Goal: Transaction & Acquisition: Purchase product/service

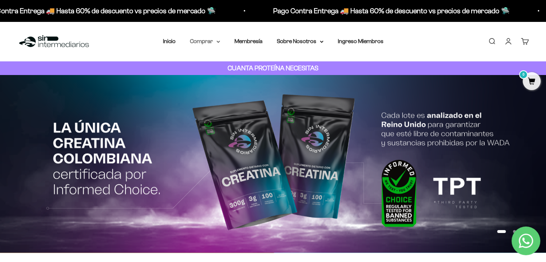
click at [205, 43] on summary "Comprar" at bounding box center [205, 41] width 30 height 9
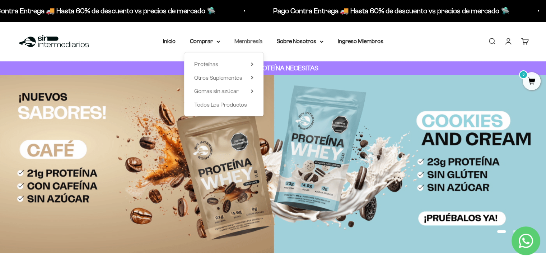
click at [248, 41] on link "Membresía" at bounding box center [248, 41] width 28 height 6
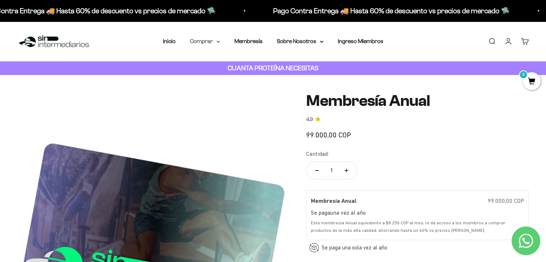
click at [217, 41] on icon at bounding box center [218, 42] width 4 height 3
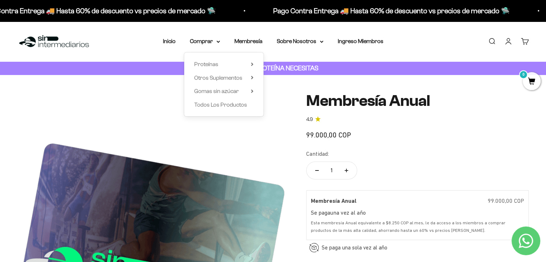
drag, startPoint x: 217, startPoint y: 40, endPoint x: 215, endPoint y: 69, distance: 28.8
click at [215, 46] on details "Comprar Proteínas Ver Todos Whey Iso Vegan Pancakes Shaker" at bounding box center [205, 41] width 30 height 9
click at [213, 64] on span "Proteínas" at bounding box center [206, 64] width 24 height 6
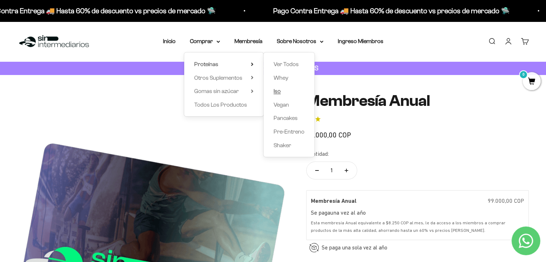
click at [277, 91] on span "Iso" at bounding box center [277, 91] width 7 height 6
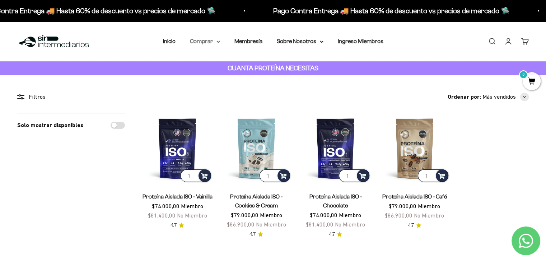
click at [218, 43] on summary "Comprar" at bounding box center [205, 41] width 30 height 9
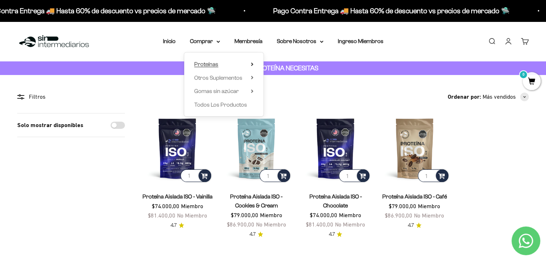
click at [248, 63] on summary "Proteínas" at bounding box center [223, 64] width 59 height 9
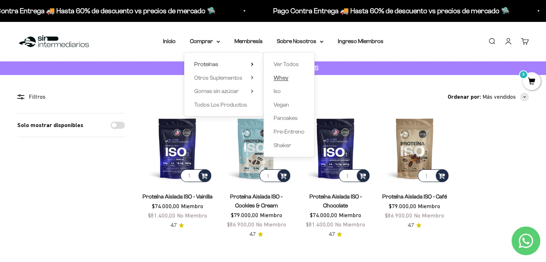
click at [277, 76] on span "Whey" at bounding box center [281, 78] width 15 height 6
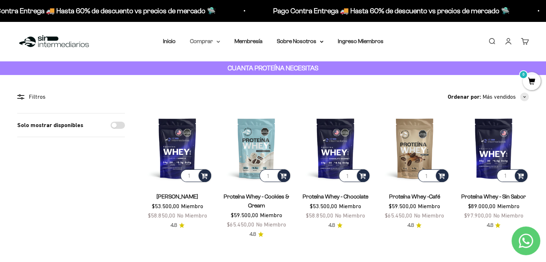
click at [207, 43] on summary "Comprar" at bounding box center [205, 41] width 30 height 9
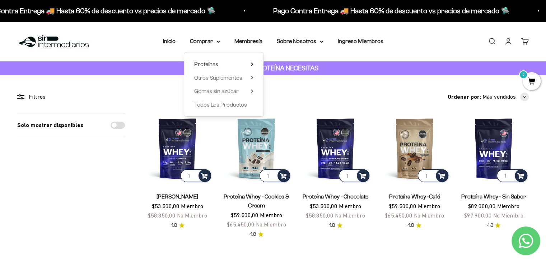
click at [207, 63] on span "Proteínas" at bounding box center [206, 64] width 24 height 6
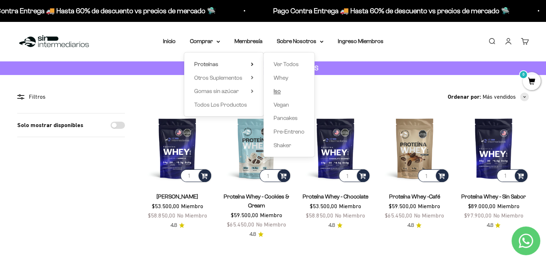
click at [277, 90] on span "Iso" at bounding box center [277, 91] width 7 height 6
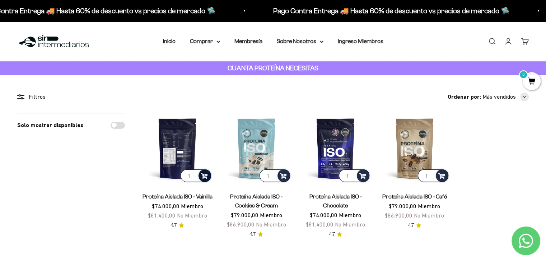
click at [202, 174] on span at bounding box center [204, 175] width 7 height 8
click at [184, 133] on img at bounding box center [177, 148] width 70 height 70
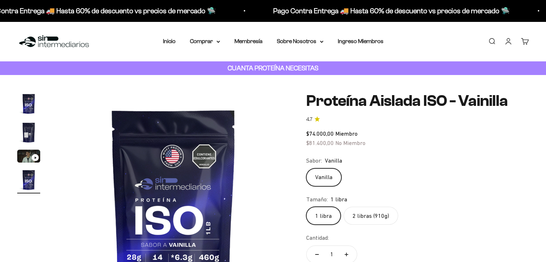
click at [356, 213] on label "2 libras (910g)" at bounding box center [371, 216] width 55 height 18
click at [306, 207] on input "2 libras (910g)" at bounding box center [306, 206] width 0 height 0
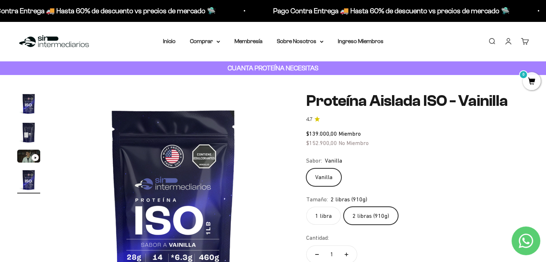
click at [316, 216] on label "1 libra" at bounding box center [323, 216] width 34 height 18
click at [306, 207] on input "1 libra" at bounding box center [306, 206] width 0 height 0
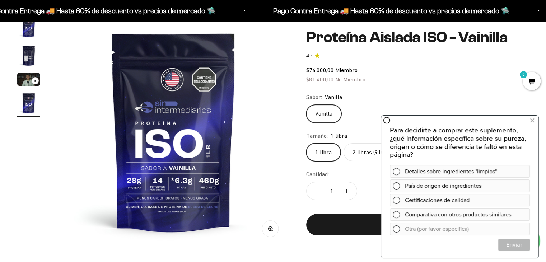
scroll to position [79, 0]
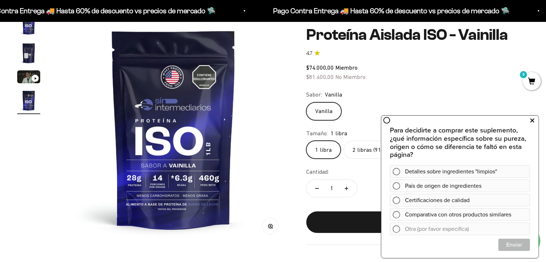
click at [531, 117] on icon at bounding box center [532, 120] width 4 height 9
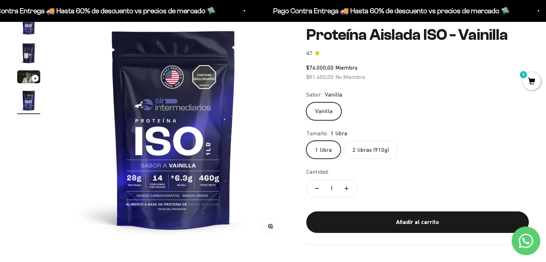
click at [370, 158] on label "2 libras (910g)" at bounding box center [371, 150] width 55 height 18
click at [306, 141] on input "2 libras (910g)" at bounding box center [306, 140] width 0 height 0
click at [325, 153] on label "1 libra" at bounding box center [323, 150] width 34 height 18
click at [306, 141] on input "1 libra" at bounding box center [306, 140] width 0 height 0
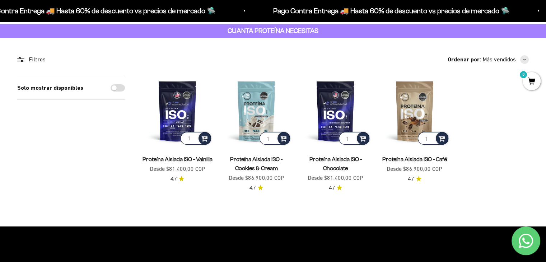
scroll to position [36, 0]
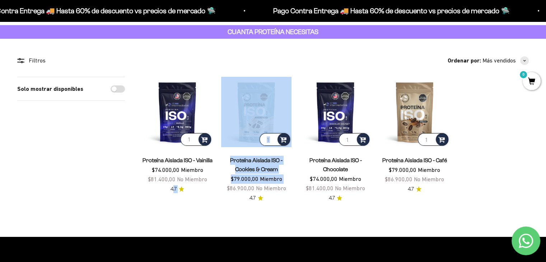
drag, startPoint x: 217, startPoint y: 196, endPoint x: 172, endPoint y: 194, distance: 44.9
click at [172, 194] on product-list "1 Proteína Aislada ISO - Vainilla $74.000,00 Miembro $81.400,00 No Miembro 4.7 …" at bounding box center [335, 140] width 387 height 126
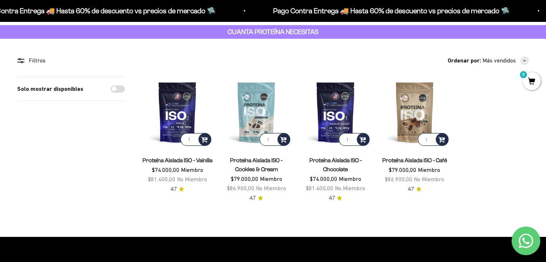
click at [135, 197] on div "Filtros Ordenar por Características Más vendidos Alfabéticamente, A-Z Alfabétic…" at bounding box center [272, 129] width 511 height 146
click at [105, 185] on div "Solo mostrar disponibles" at bounding box center [71, 140] width 108 height 126
click at [181, 119] on img at bounding box center [177, 112] width 70 height 70
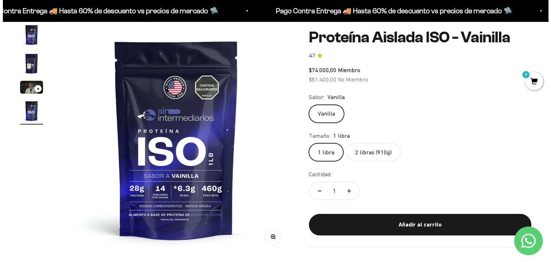
scroll to position [61, 0]
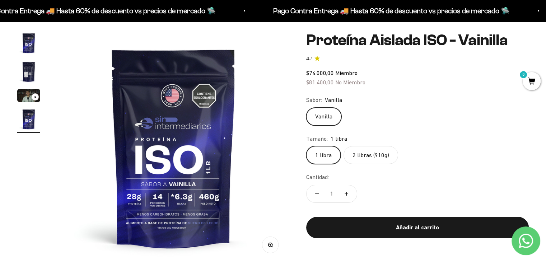
click at [356, 154] on label "2 libras (910g)" at bounding box center [371, 155] width 55 height 18
click at [306, 146] on input "2 libras (910g)" at bounding box center [306, 146] width 0 height 0
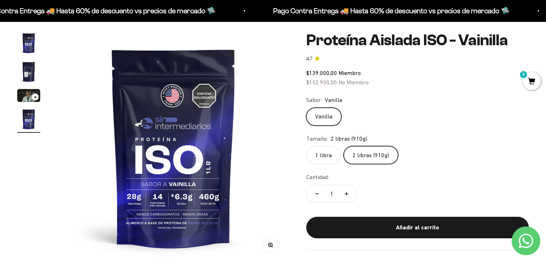
click at [315, 153] on label "1 libra" at bounding box center [323, 155] width 34 height 18
click at [306, 146] on input "1 libra" at bounding box center [306, 146] width 0 height 0
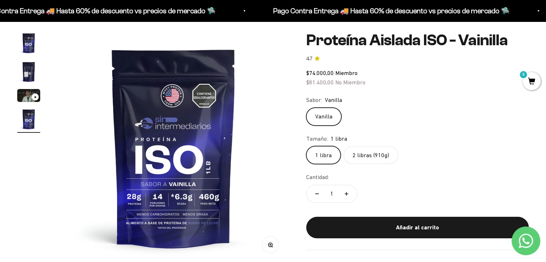
click at [357, 153] on label "2 libras (910g)" at bounding box center [371, 155] width 55 height 18
click at [306, 146] on input "2 libras (910g)" at bounding box center [306, 146] width 0 height 0
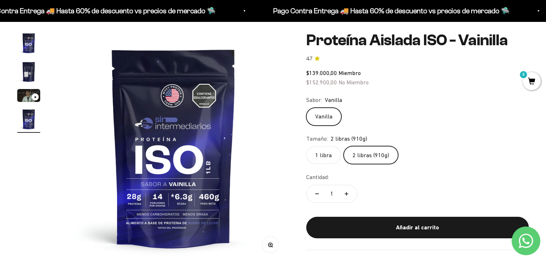
click at [322, 158] on label "1 libra" at bounding box center [323, 155] width 34 height 18
click at [306, 146] on input "1 libra" at bounding box center [306, 146] width 0 height 0
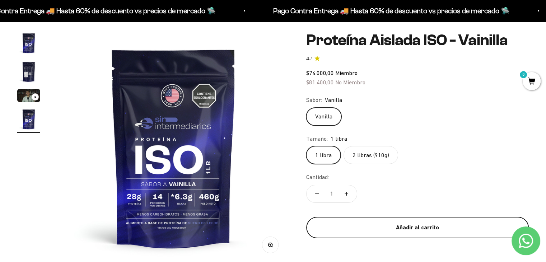
click at [351, 229] on div "Añadir al carrito" at bounding box center [418, 227] width 194 height 9
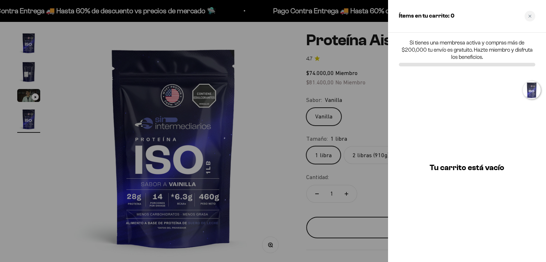
scroll to position [0, 729]
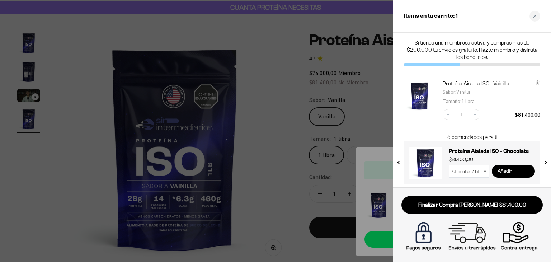
click at [506, 170] on input "Añadir" at bounding box center [513, 171] width 43 height 13
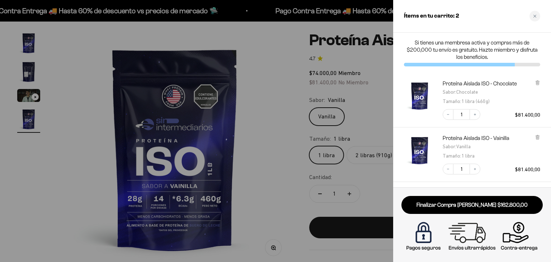
click at [269, 42] on div at bounding box center [275, 131] width 551 height 262
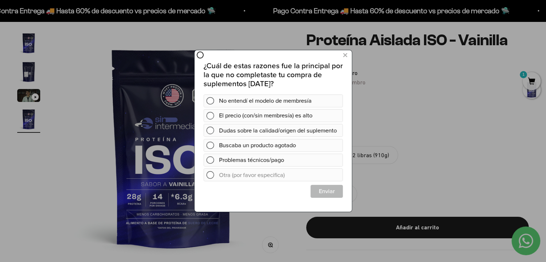
scroll to position [0, 0]
click at [344, 56] on icon at bounding box center [345, 56] width 4 height 10
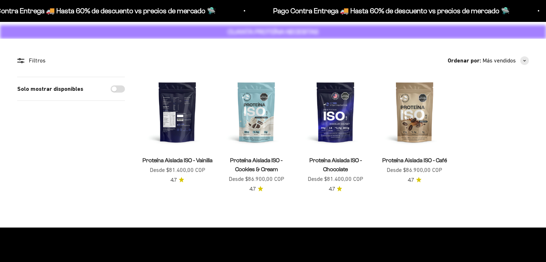
scroll to position [36, 0]
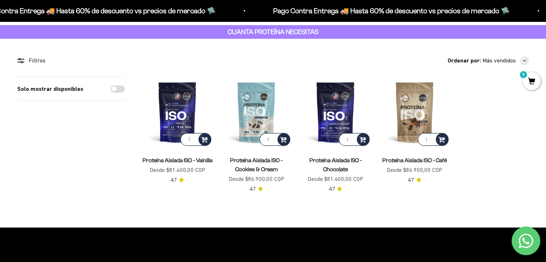
click at [408, 156] on span "Proteína Aislada ISO - Café" at bounding box center [414, 160] width 65 height 9
click at [443, 134] on div at bounding box center [442, 139] width 13 height 13
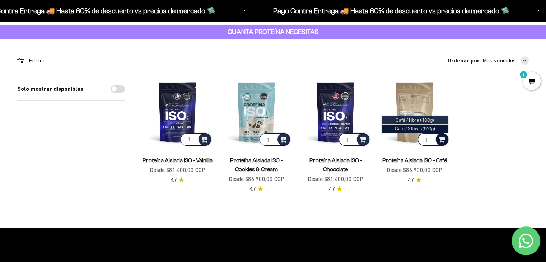
click at [419, 120] on span "Café / 1 libra (460g)" at bounding box center [415, 119] width 38 height 5
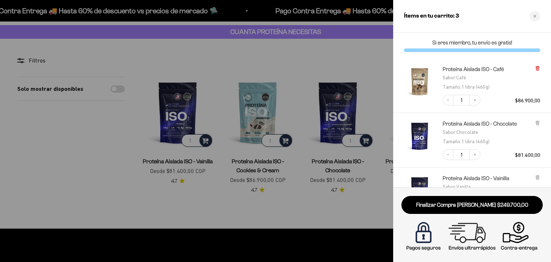
click at [535, 67] on icon at bounding box center [537, 68] width 5 height 5
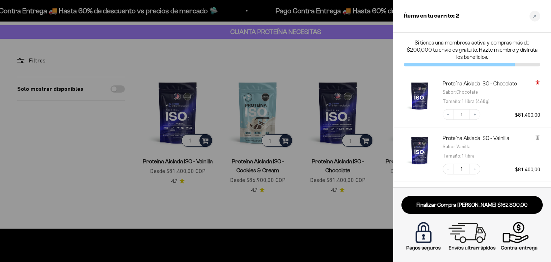
click at [538, 83] on icon at bounding box center [537, 82] width 1 height 4
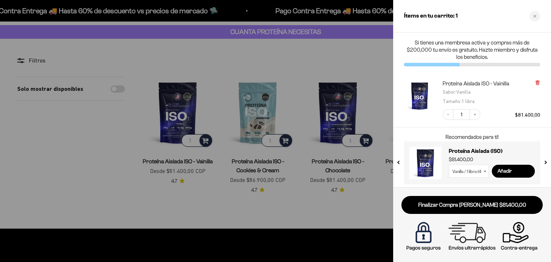
click at [538, 83] on icon at bounding box center [537, 82] width 1 height 4
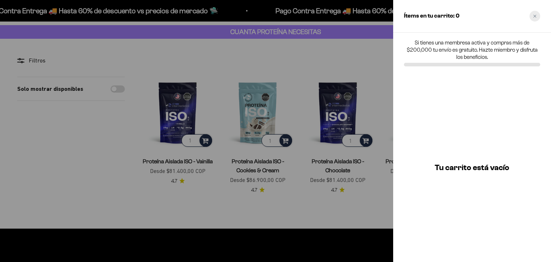
click at [534, 19] on div "Close cart" at bounding box center [535, 16] width 11 height 11
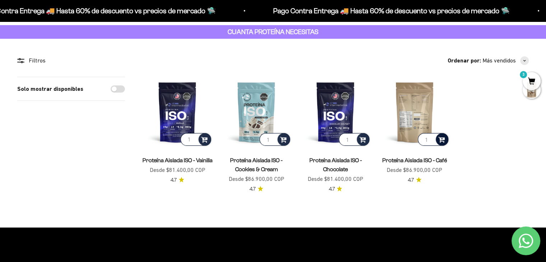
click at [527, 76] on span "3" at bounding box center [532, 81] width 18 height 18
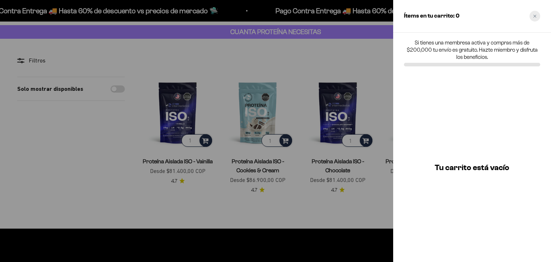
click at [533, 18] on div "Close cart" at bounding box center [535, 16] width 11 height 11
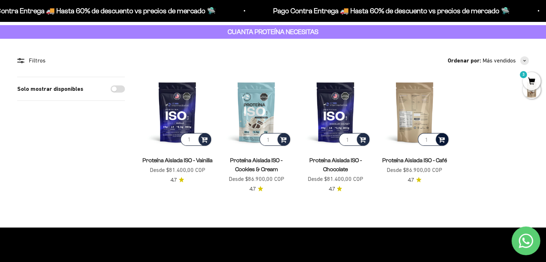
click at [530, 75] on span "3" at bounding box center [532, 81] width 18 height 18
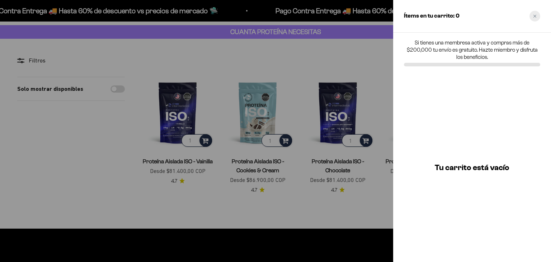
click at [531, 12] on div "Close cart" at bounding box center [535, 16] width 11 height 11
